Goal: Information Seeking & Learning: Understand process/instructions

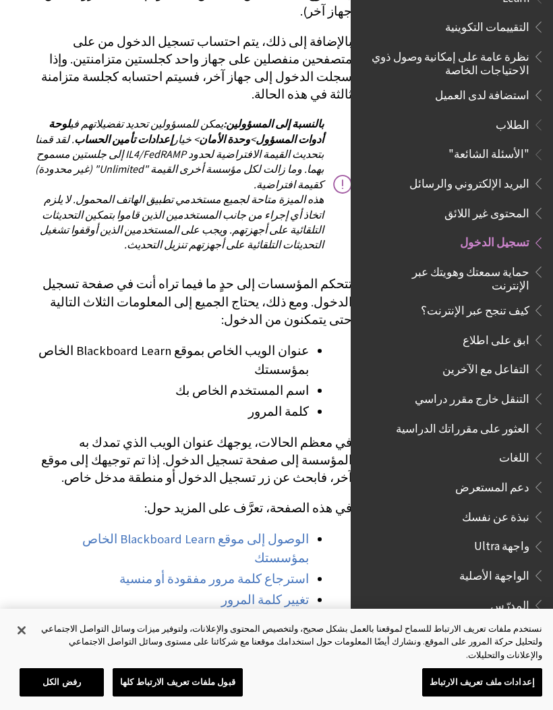
scroll to position [3444, 0]
click at [294, 531] on link "الوصول إلى موقع Blackboard Learn الخاص بمؤسستك" at bounding box center [195, 548] width 227 height 35
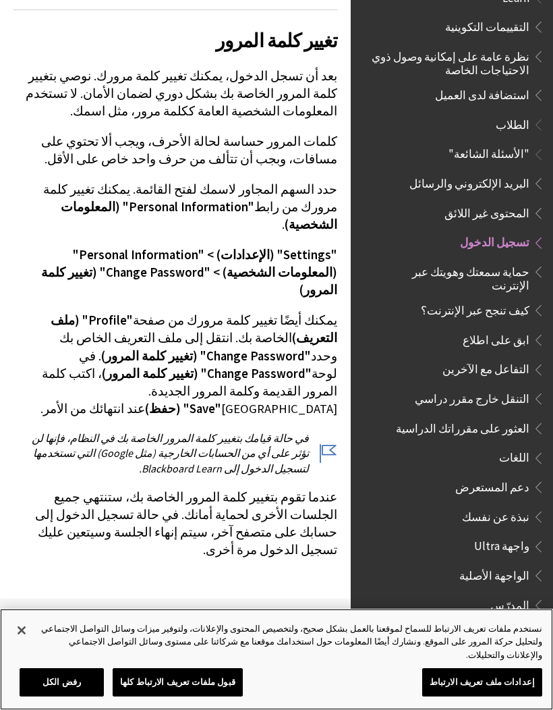
click at [529, 697] on button "إعدادات ملف تعريف الارتباط" at bounding box center [483, 682] width 120 height 28
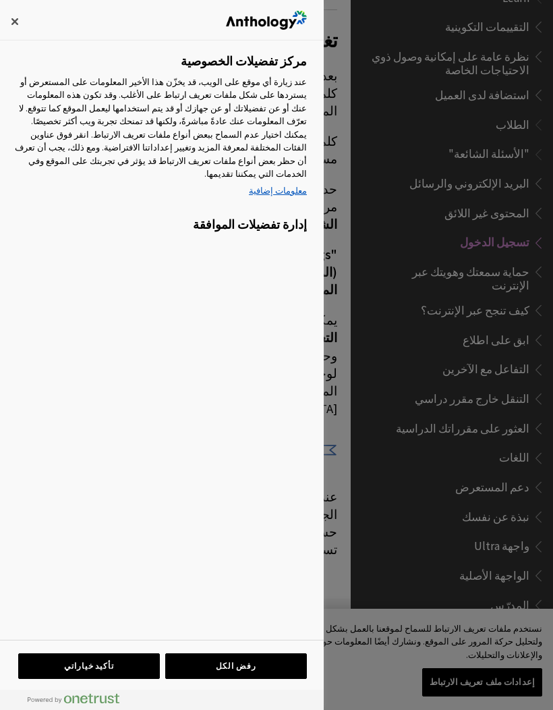
click at [533, 709] on div at bounding box center [276, 355] width 553 height 710
click at [532, 709] on div at bounding box center [276, 355] width 553 height 710
click at [528, 709] on div at bounding box center [276, 355] width 553 height 710
click at [529, 709] on div at bounding box center [276, 355] width 553 height 710
click at [521, 709] on div at bounding box center [276, 355] width 553 height 710
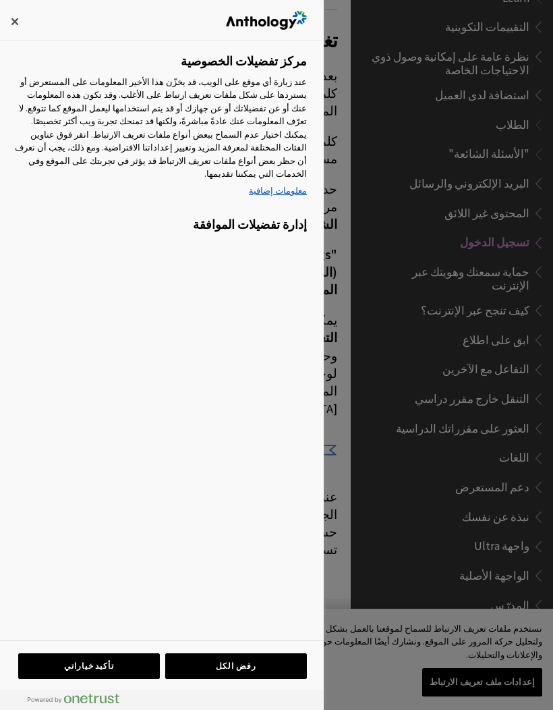
click at [495, 674] on div at bounding box center [276, 355] width 553 height 710
click at [503, 417] on div at bounding box center [276, 355] width 553 height 710
click at [524, 430] on div at bounding box center [276, 355] width 553 height 710
click at [490, 425] on div at bounding box center [276, 355] width 553 height 710
